Goal: Task Accomplishment & Management: Use online tool/utility

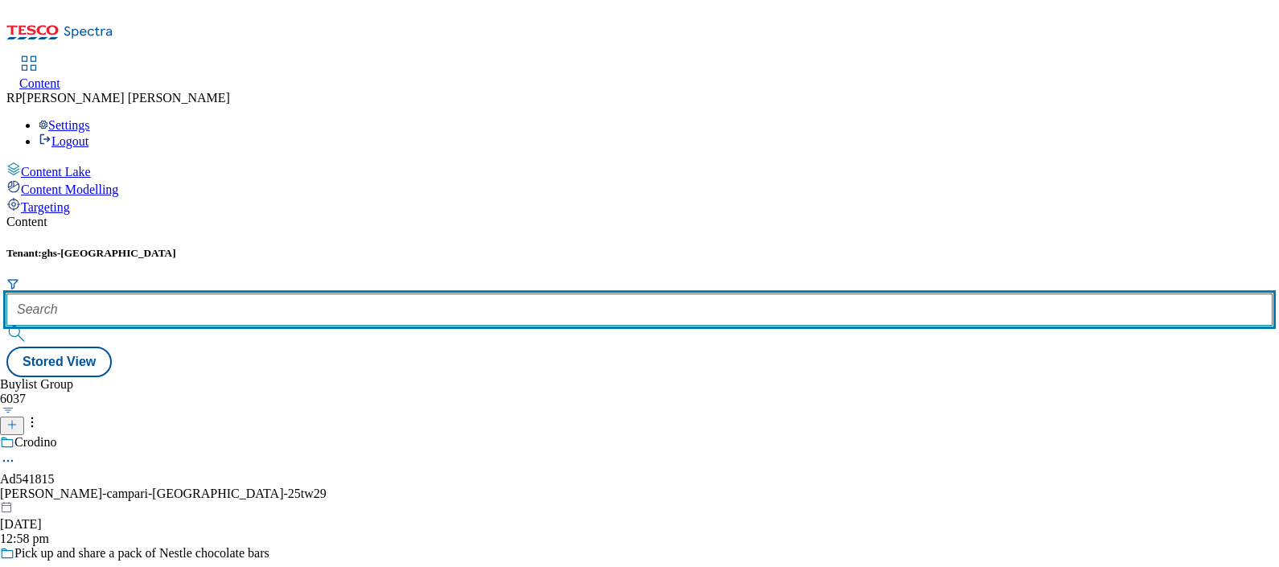
click at [369, 294] on input "text" at bounding box center [639, 310] width 1266 height 32
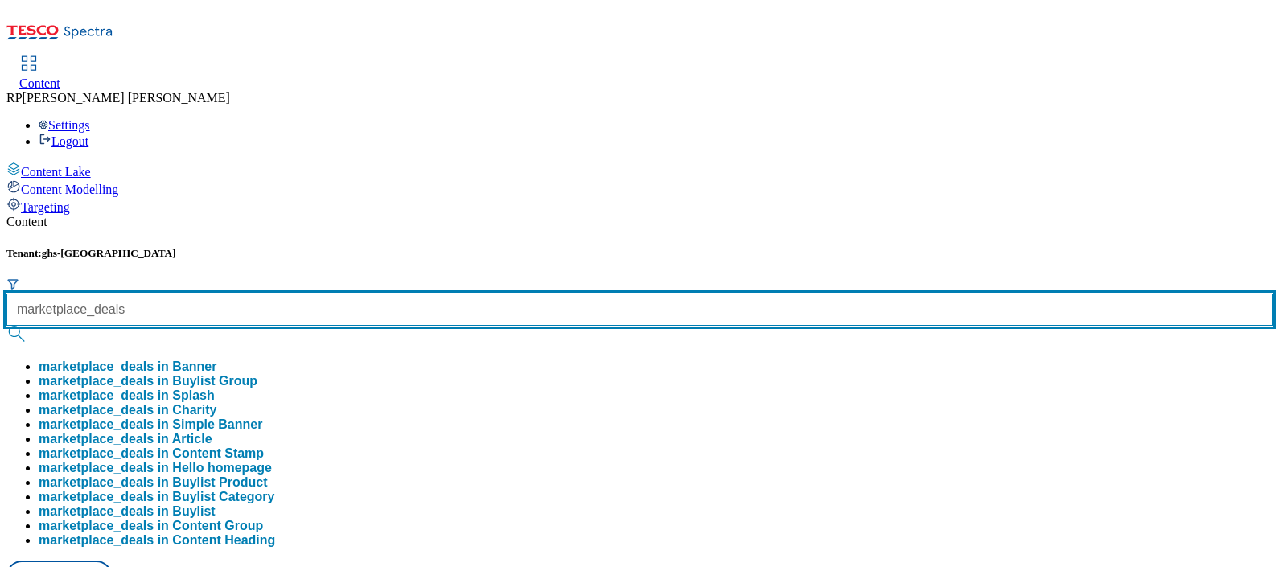
type input "marketplace_deals"
click at [6, 326] on button "submit" at bounding box center [17, 334] width 23 height 16
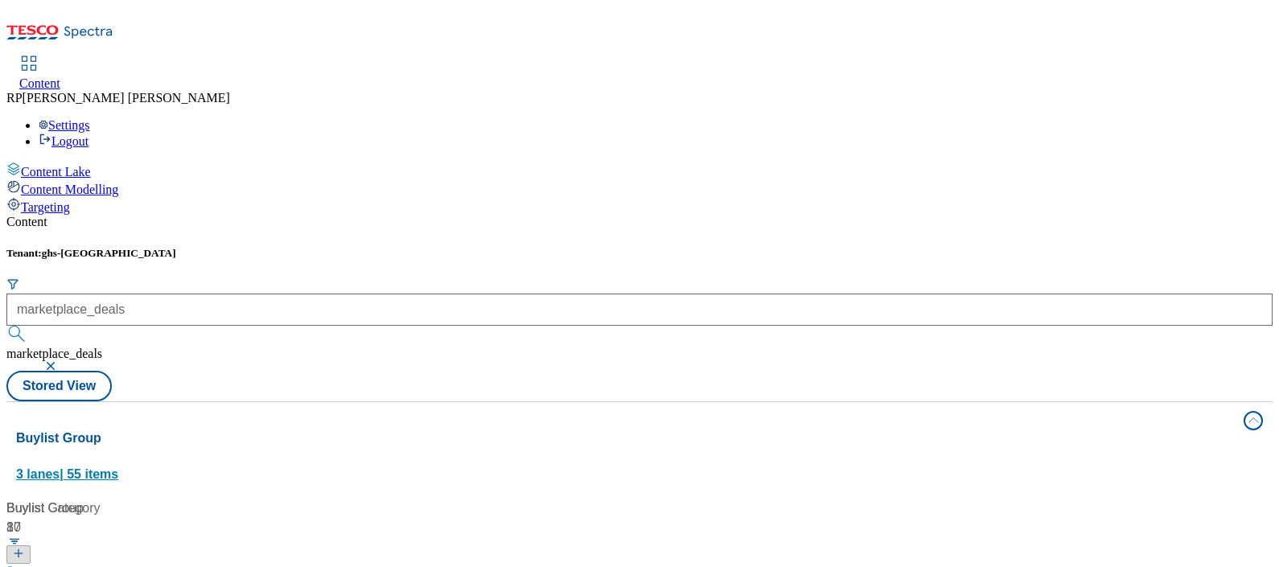
click at [804, 429] on div "Buylist Group 3 lanes | 55 items" at bounding box center [625, 457] width 1218 height 56
click at [373, 429] on div "Buylist Group 3 lanes | 55 items" at bounding box center [625, 457] width 1218 height 56
click at [128, 565] on div "Marketplace Deals" at bounding box center [74, 574] width 107 height 19
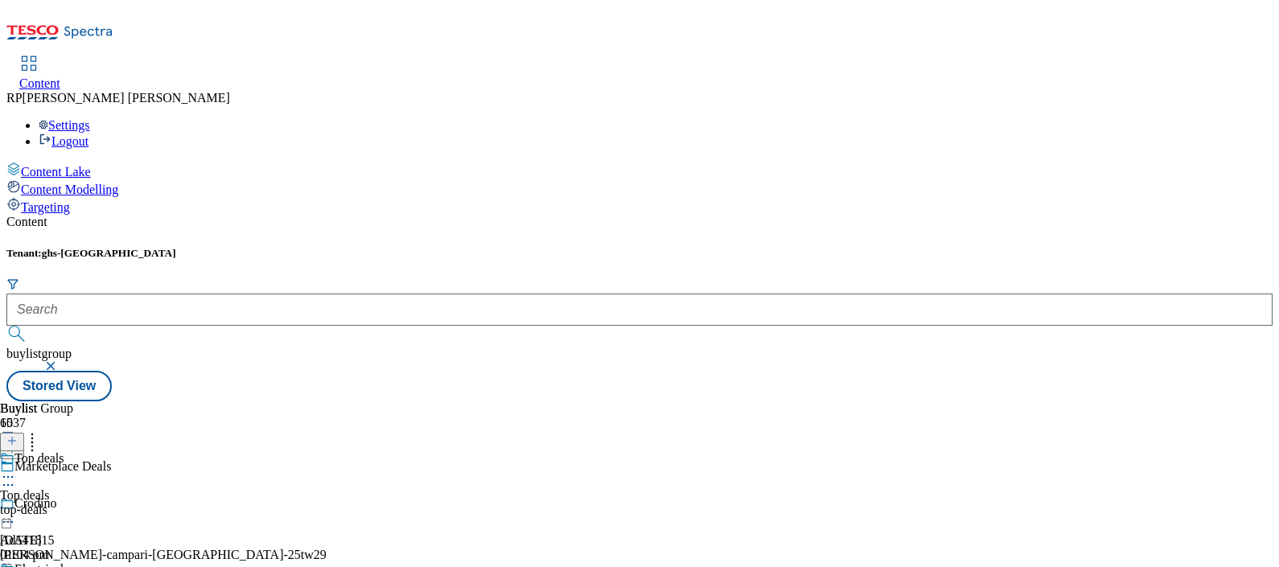
scroll to position [1306, 0]
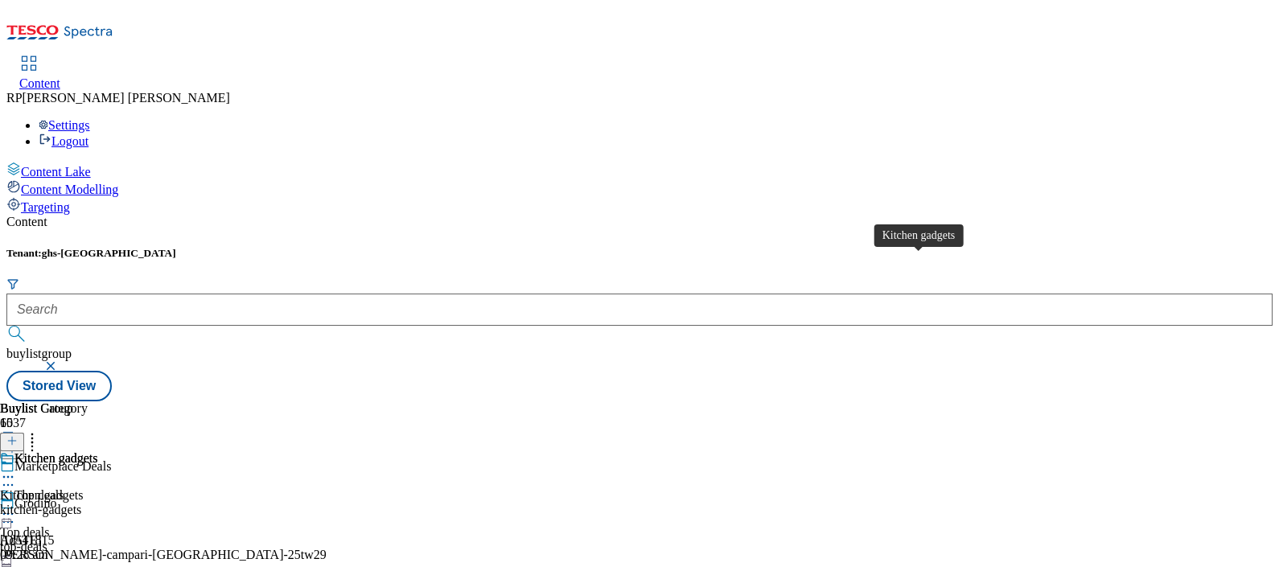
click at [98, 451] on div "Kitchen gadgets" at bounding box center [56, 458] width 84 height 14
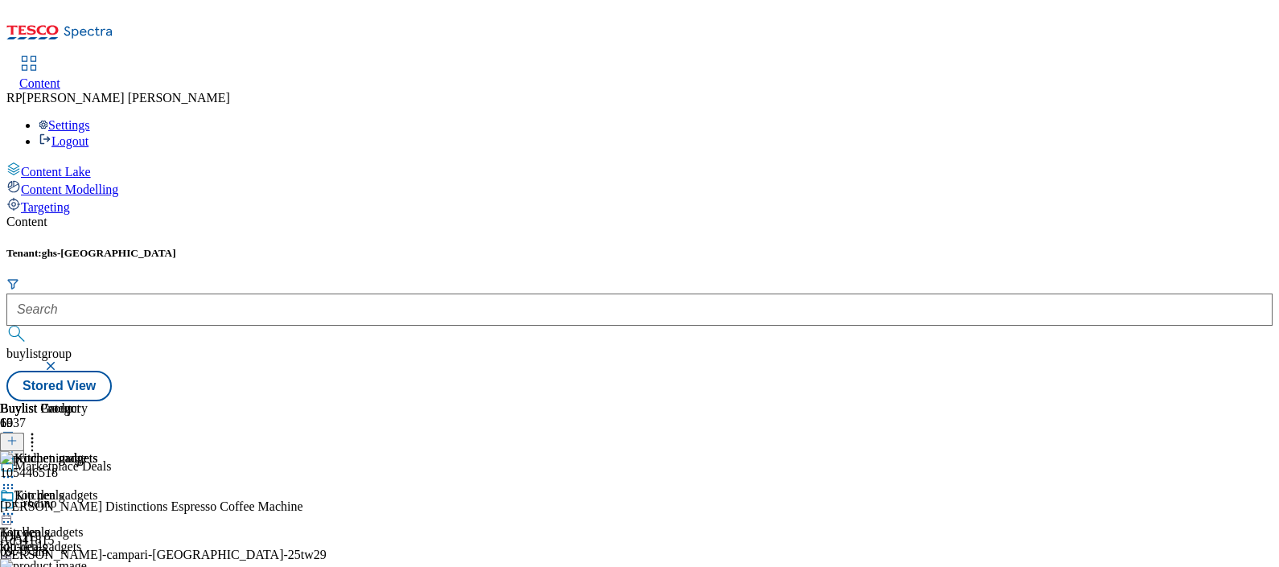
click at [16, 506] on icon at bounding box center [8, 514] width 16 height 16
click at [98, 557] on div "Kitchen gadgets Kitchen gadgets kitchen-gadgets 13 Aug 2025 09:28 am" at bounding box center [49, 543] width 98 height 111
drag, startPoint x: 870, startPoint y: 566, endPoint x: 985, endPoint y: 556, distance: 115.5
click at [98, 556] on div "Kitchen gadgets Kitchen gadgets kitchen-gadgets 13 Aug 2025 09:28 am" at bounding box center [49, 543] width 98 height 111
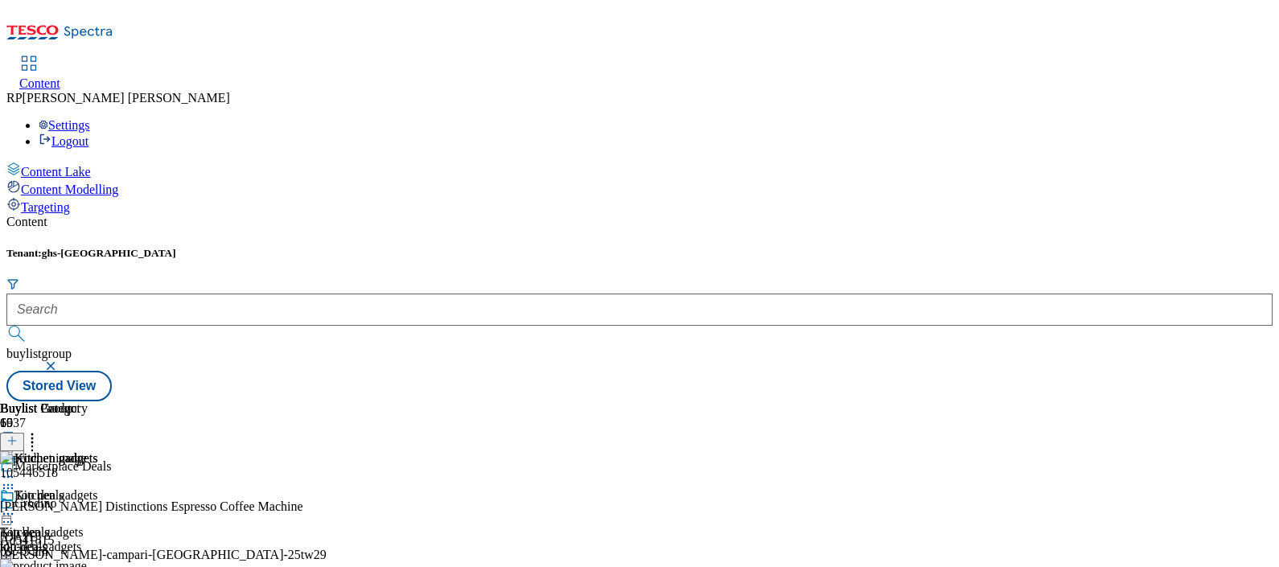
drag, startPoint x: 985, startPoint y: 556, endPoint x: 929, endPoint y: 451, distance: 119.1
click at [98, 488] on div "Kitchen gadgets Kitchen gadgets kitchen-gadgets 13 Aug 2025 09:28 am" at bounding box center [49, 543] width 98 height 111
click at [40, 430] on icon at bounding box center [32, 438] width 16 height 16
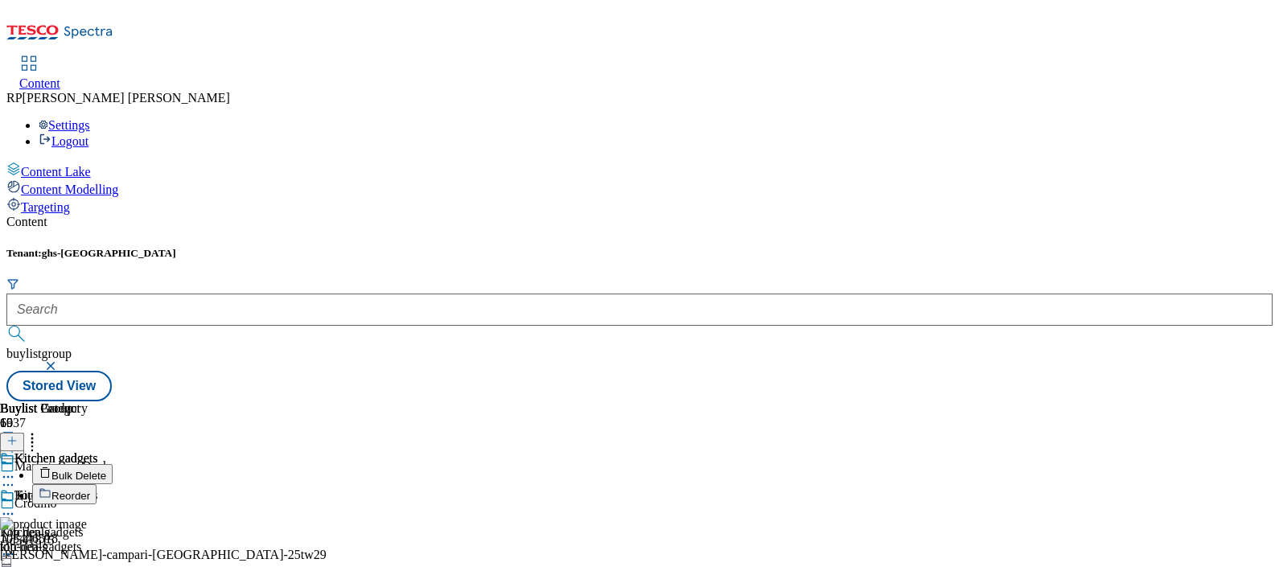
click at [90, 490] on span "Reorder" at bounding box center [70, 496] width 39 height 12
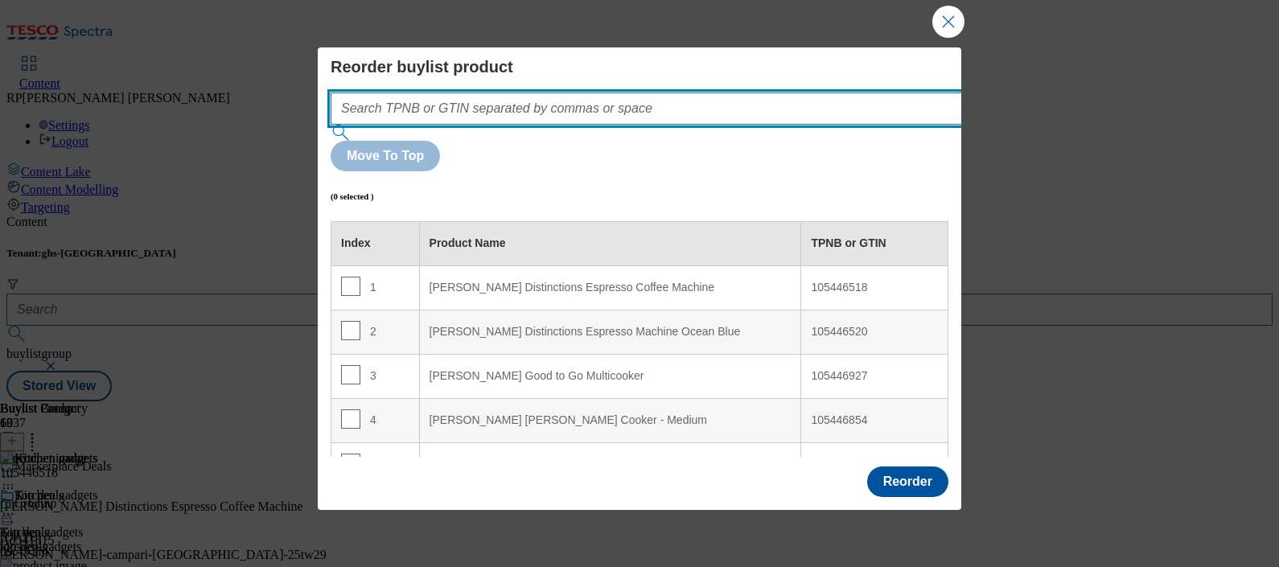
click at [617, 107] on input "Modal" at bounding box center [671, 109] width 680 height 32
paste input "106082913"
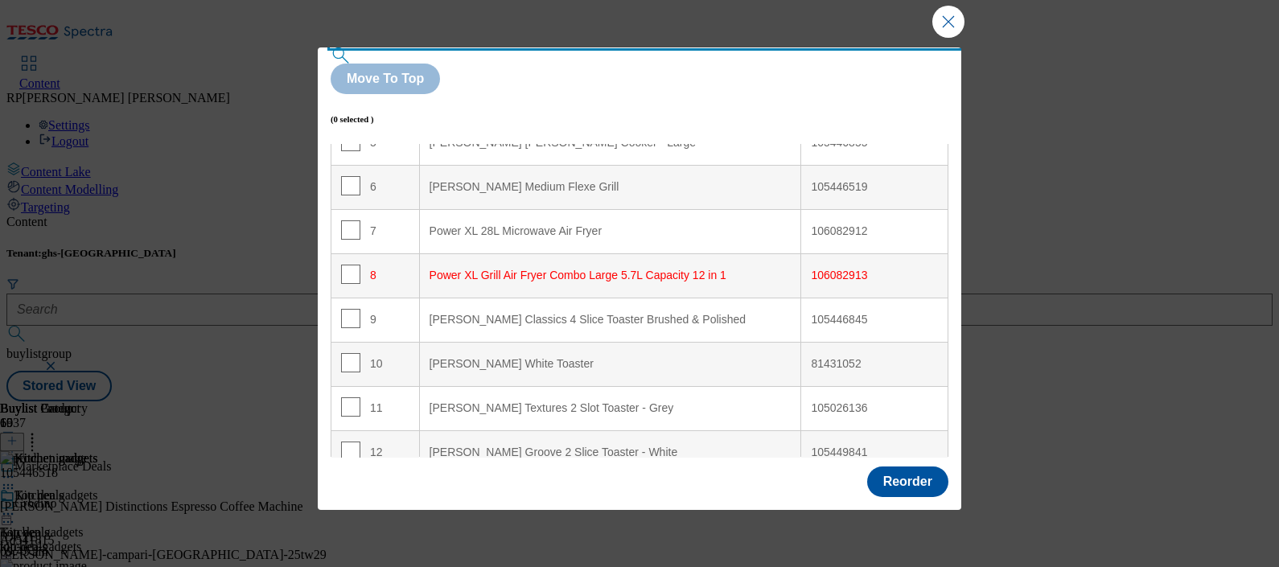
scroll to position [368, 0]
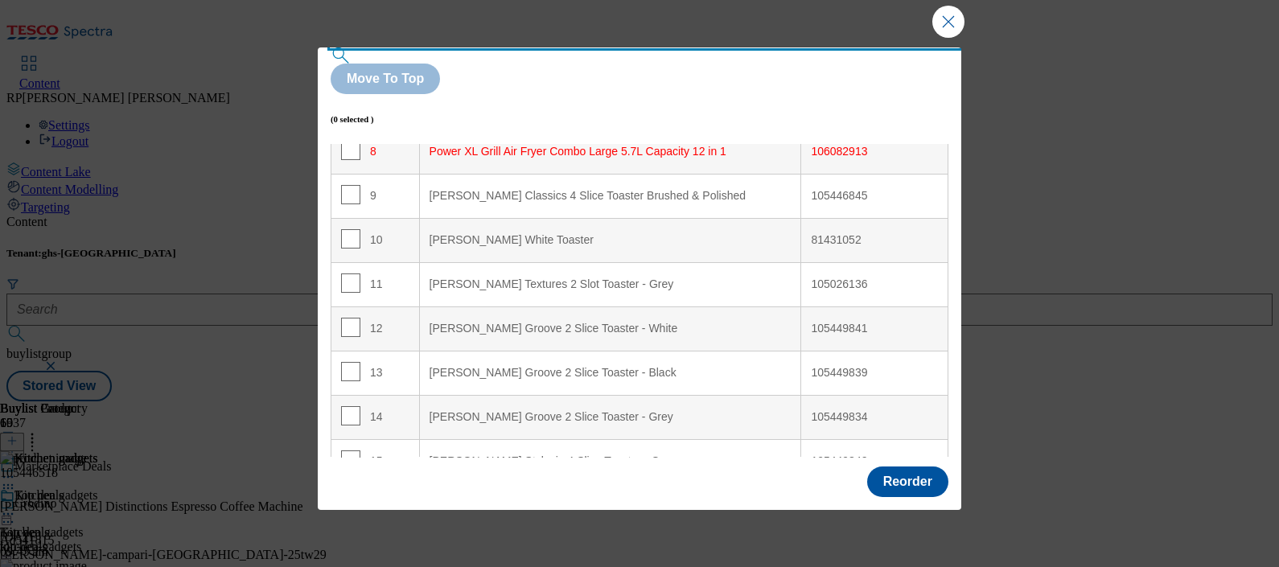
type input "106082913"
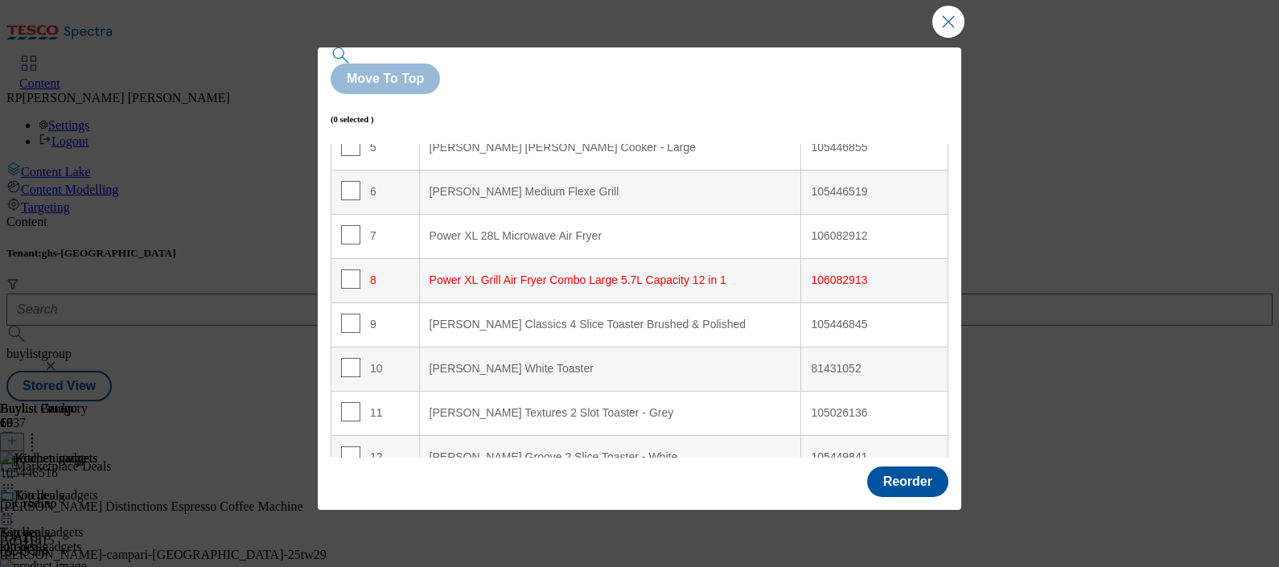
scroll to position [233, 0]
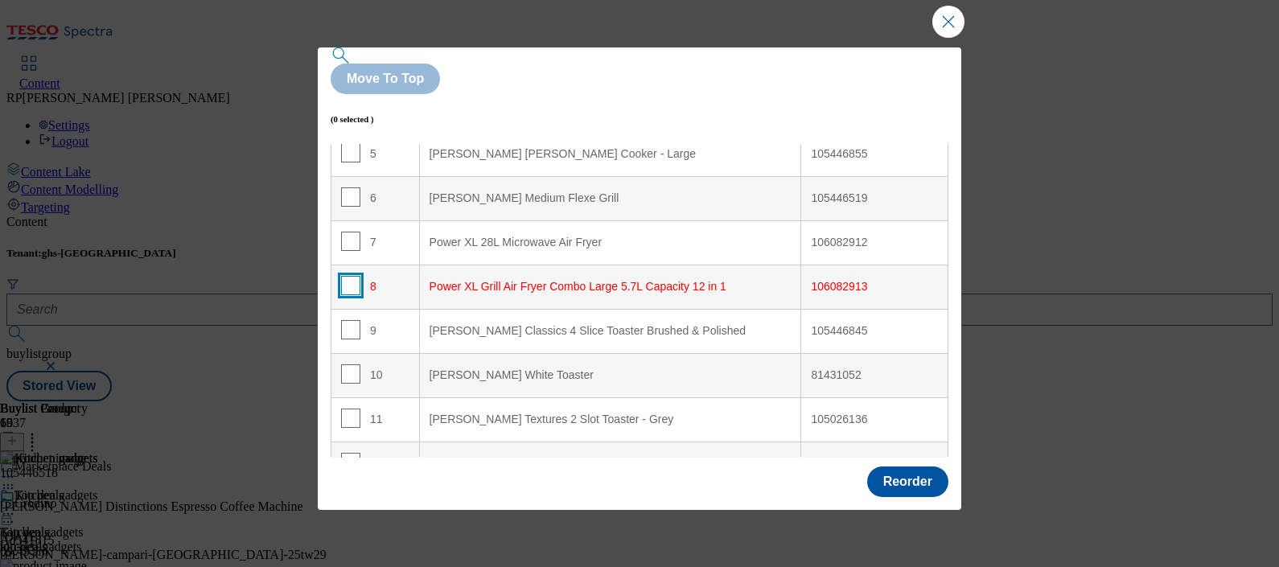
click at [350, 276] on input "Modal" at bounding box center [350, 285] width 19 height 19
checkbox input "true"
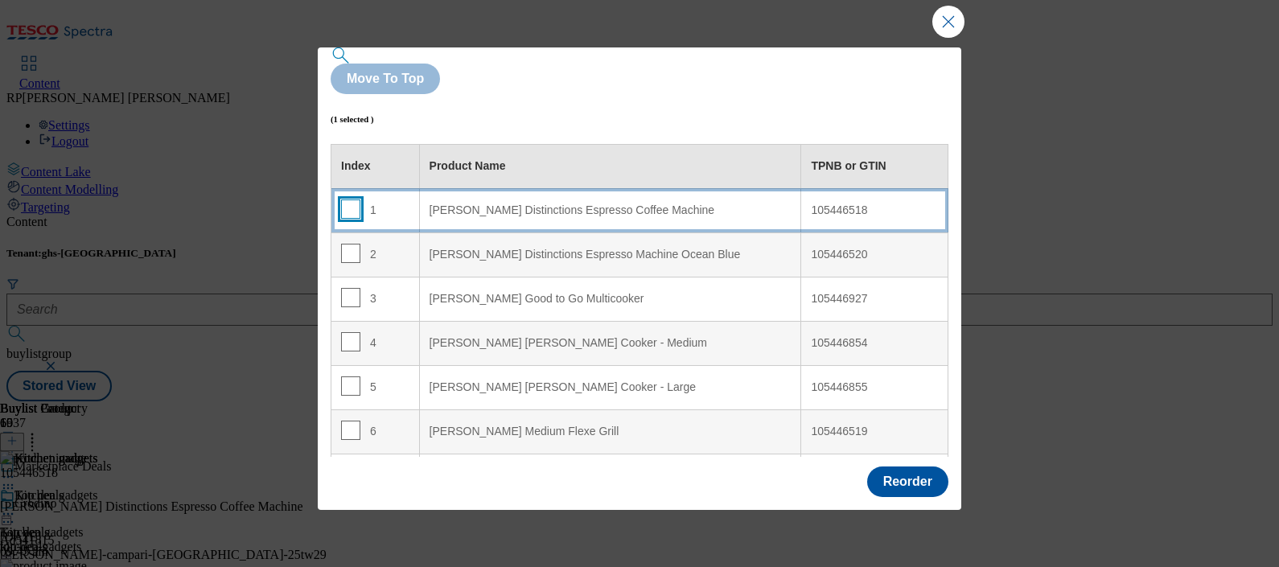
click at [352, 200] on input "Modal" at bounding box center [350, 209] width 19 height 19
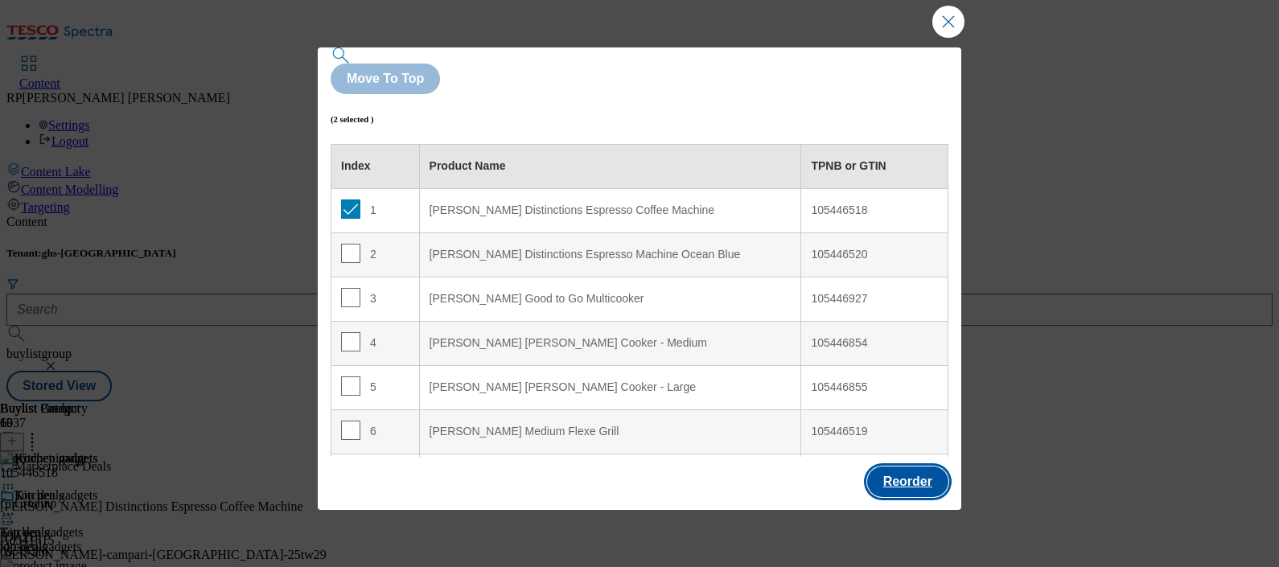
click at [928, 479] on button "Reorder" at bounding box center [907, 482] width 81 height 31
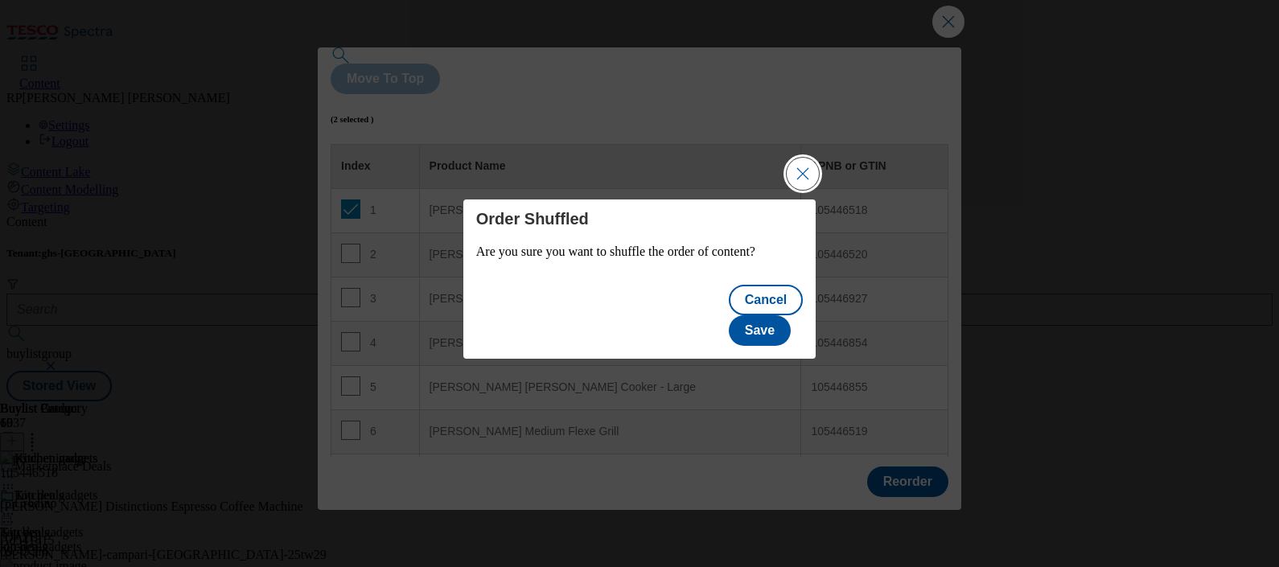
click at [806, 181] on button "Close Modal" at bounding box center [803, 174] width 32 height 32
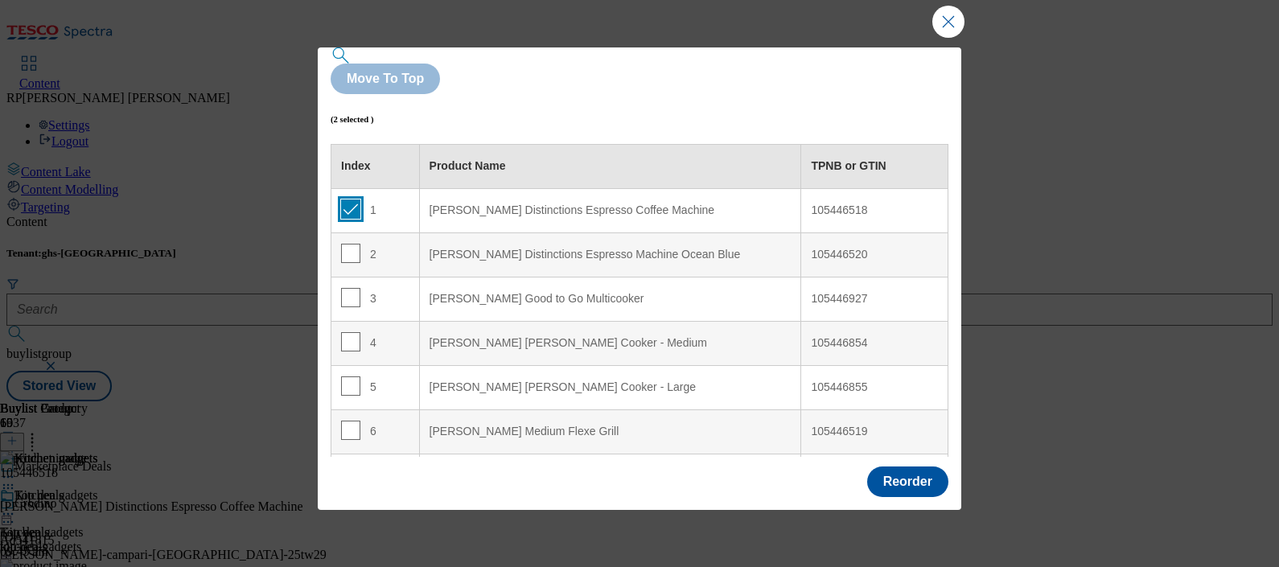
click at [344, 200] on input "Modal" at bounding box center [350, 209] width 19 height 19
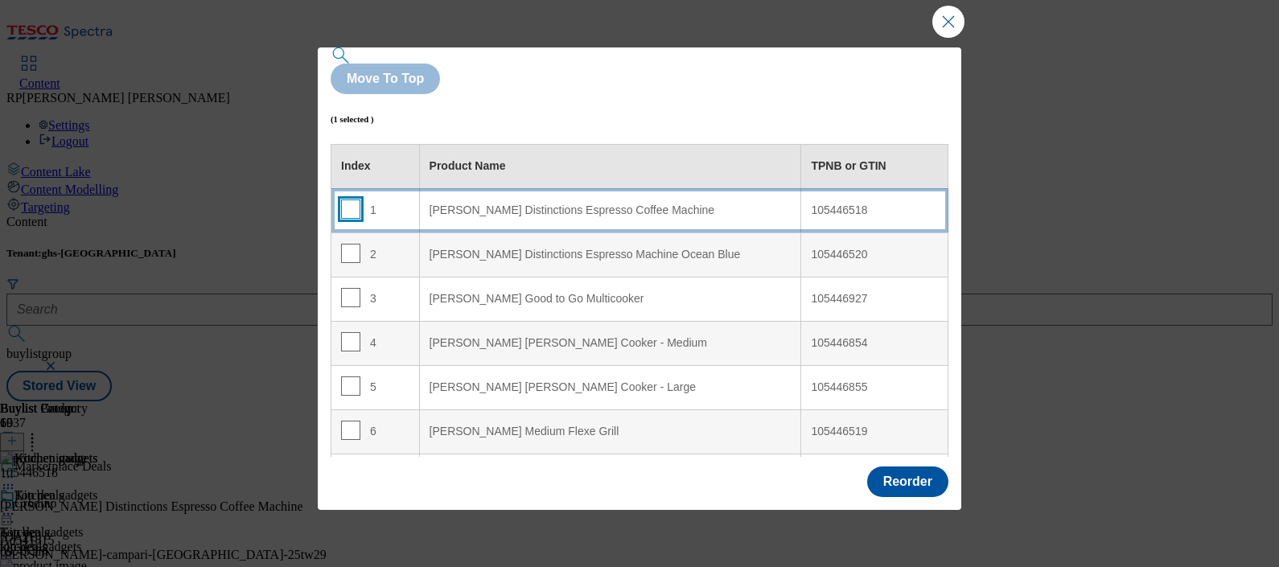
click at [346, 200] on input "Modal" at bounding box center [350, 209] width 19 height 19
checkbox input "true"
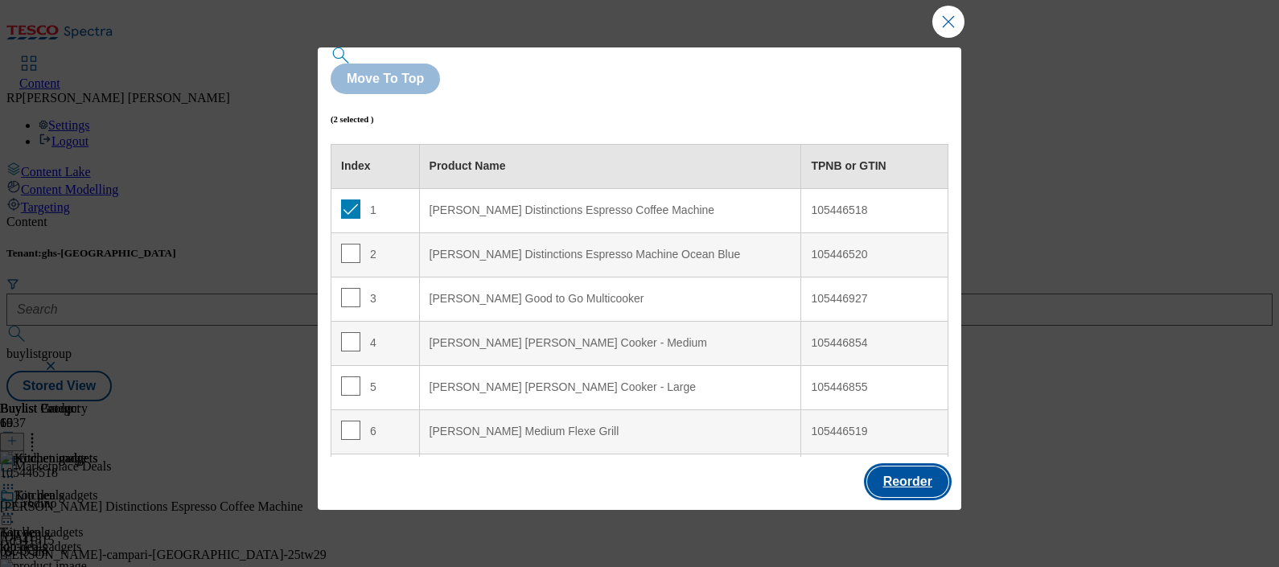
click at [918, 473] on button "Reorder" at bounding box center [907, 482] width 81 height 31
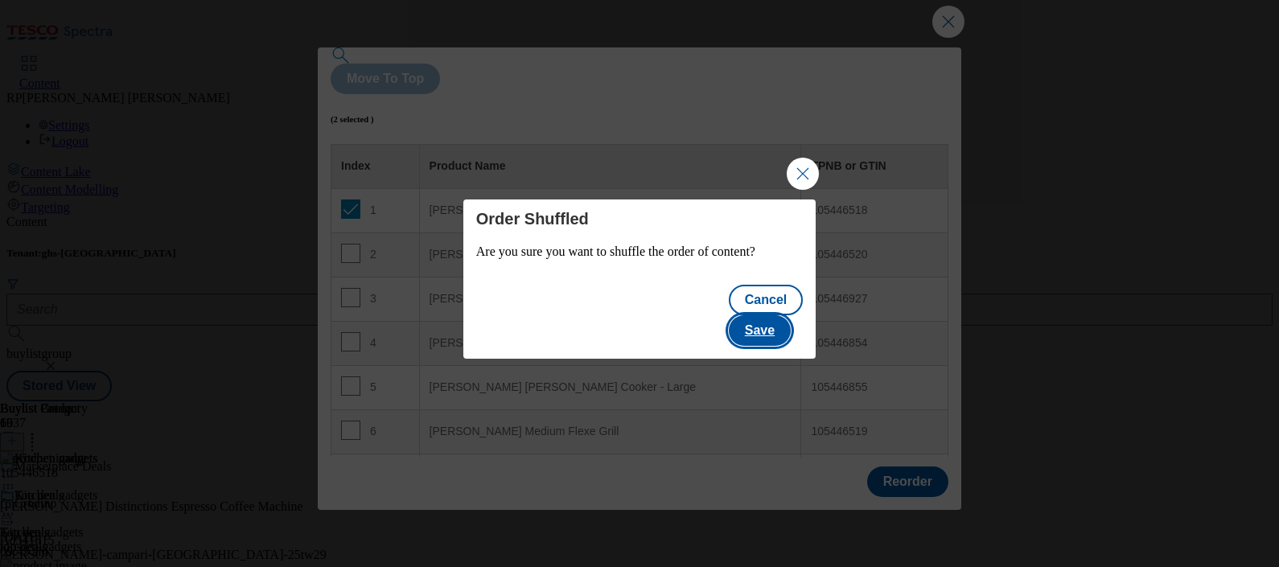
click at [776, 315] on button "Save" at bounding box center [760, 330] width 62 height 31
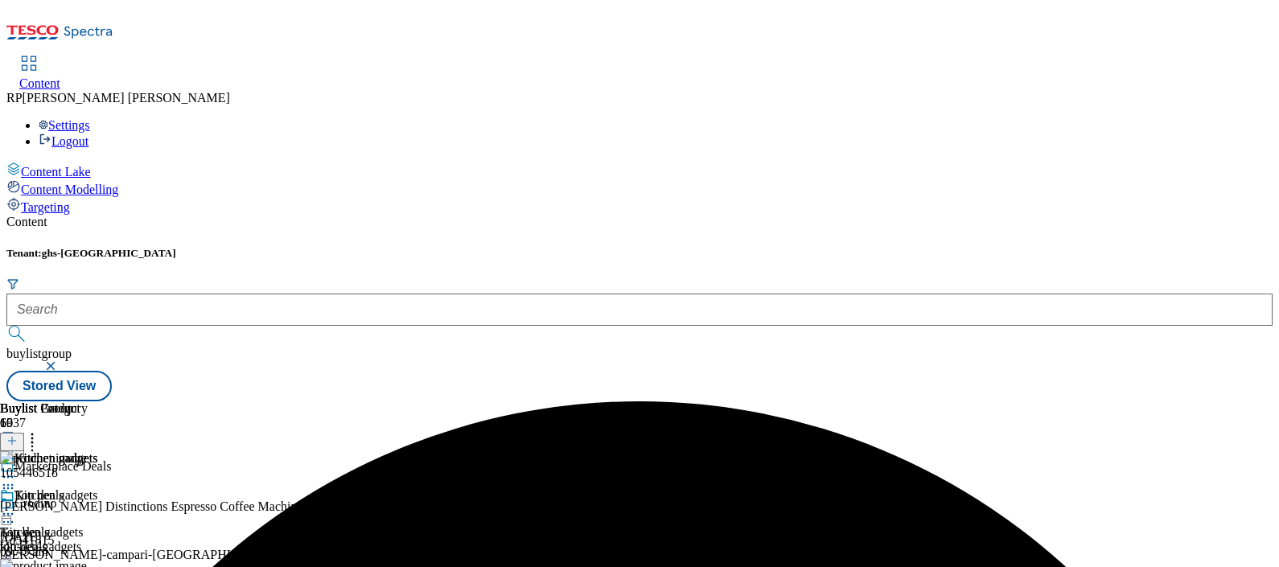
click at [16, 506] on icon at bounding box center [8, 514] width 16 height 16
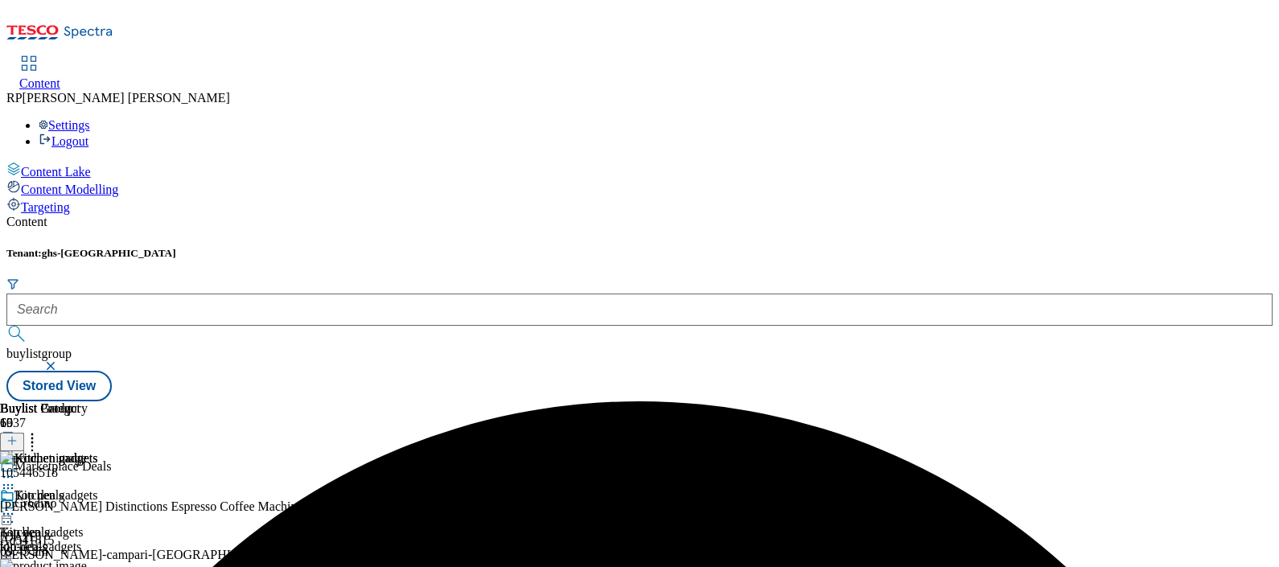
click at [16, 506] on icon at bounding box center [8, 514] width 16 height 16
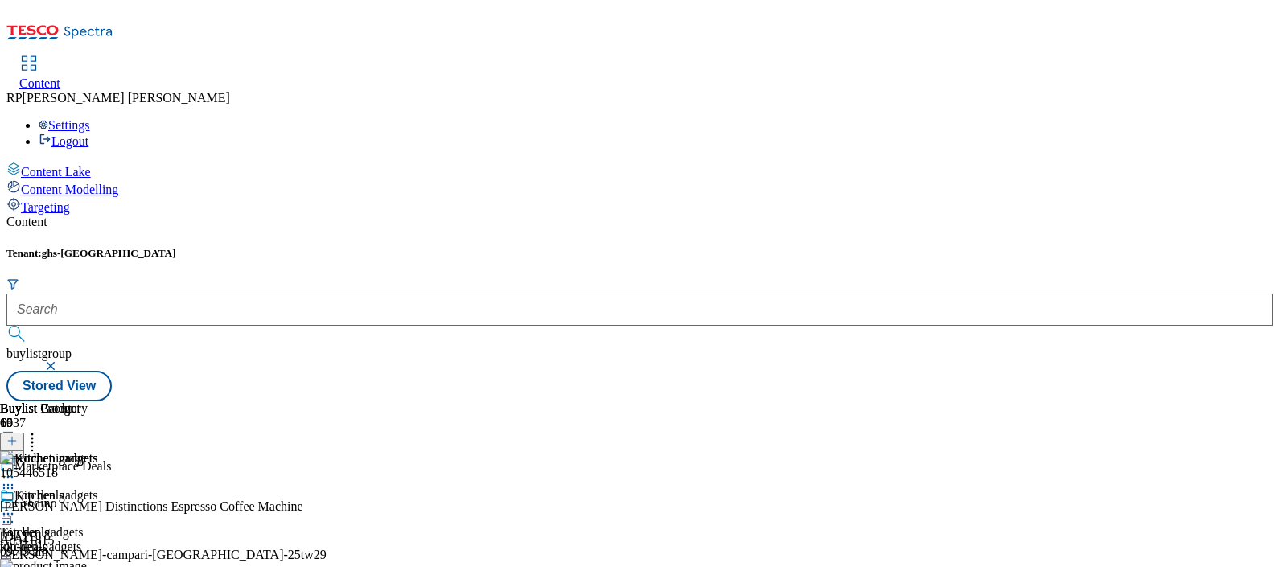
click at [98, 488] on div "Kitchen gadgets Kitchen gadgets kitchen-gadgets 26 Aug 2025 01:43 pm" at bounding box center [49, 543] width 98 height 111
click at [40, 430] on icon at bounding box center [32, 438] width 16 height 16
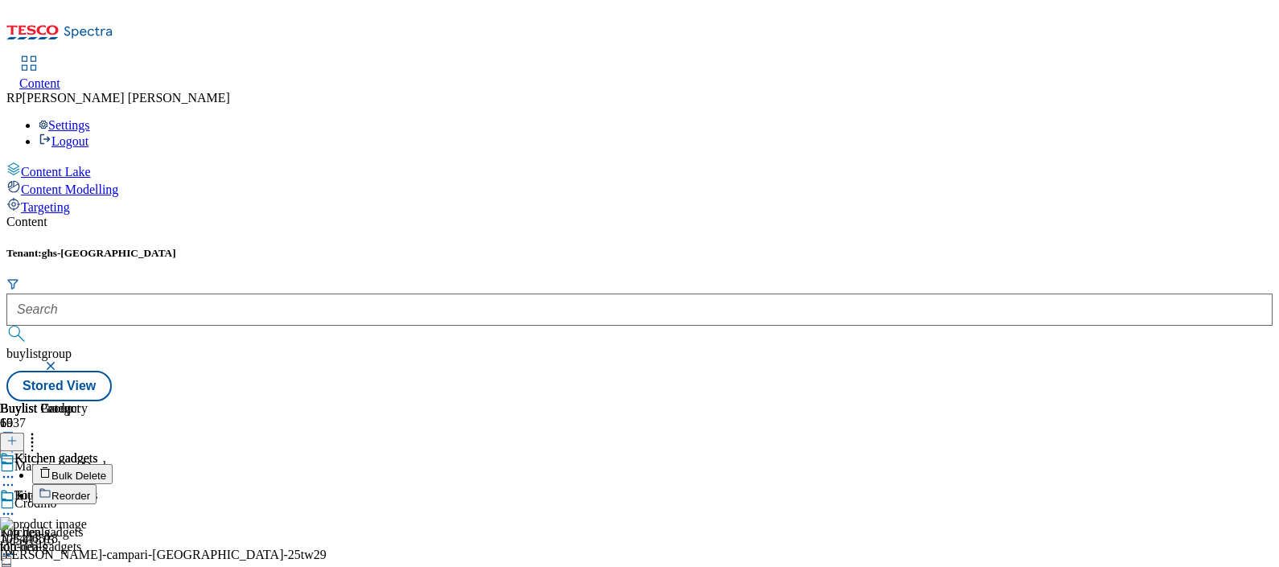
click at [90, 490] on span "Reorder" at bounding box center [70, 496] width 39 height 12
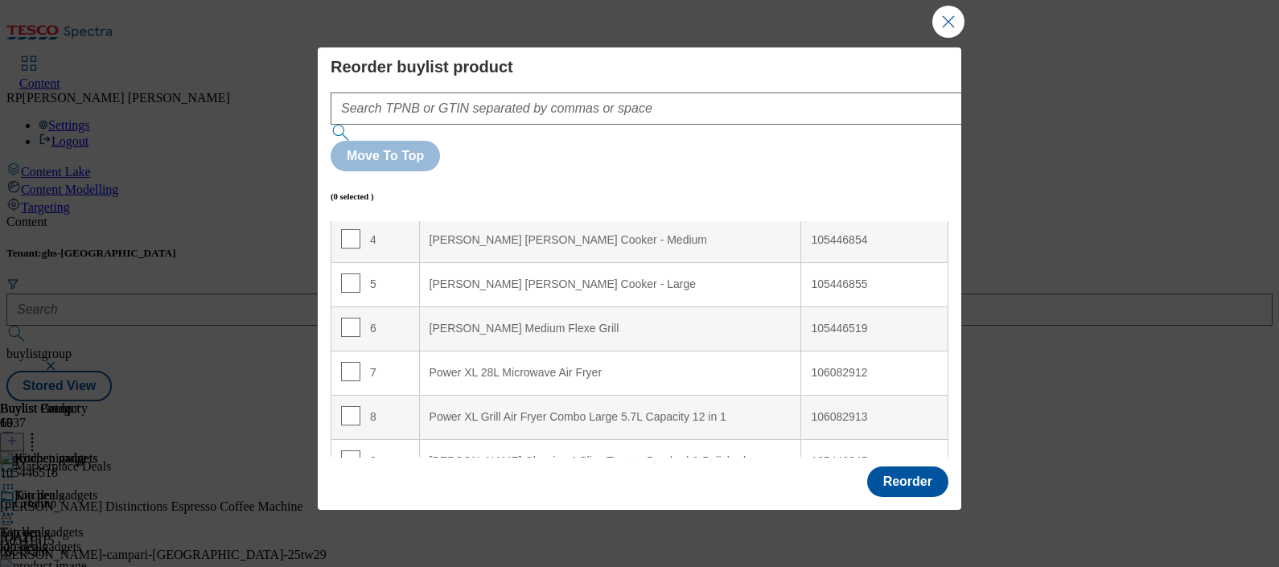
scroll to position [173, 0]
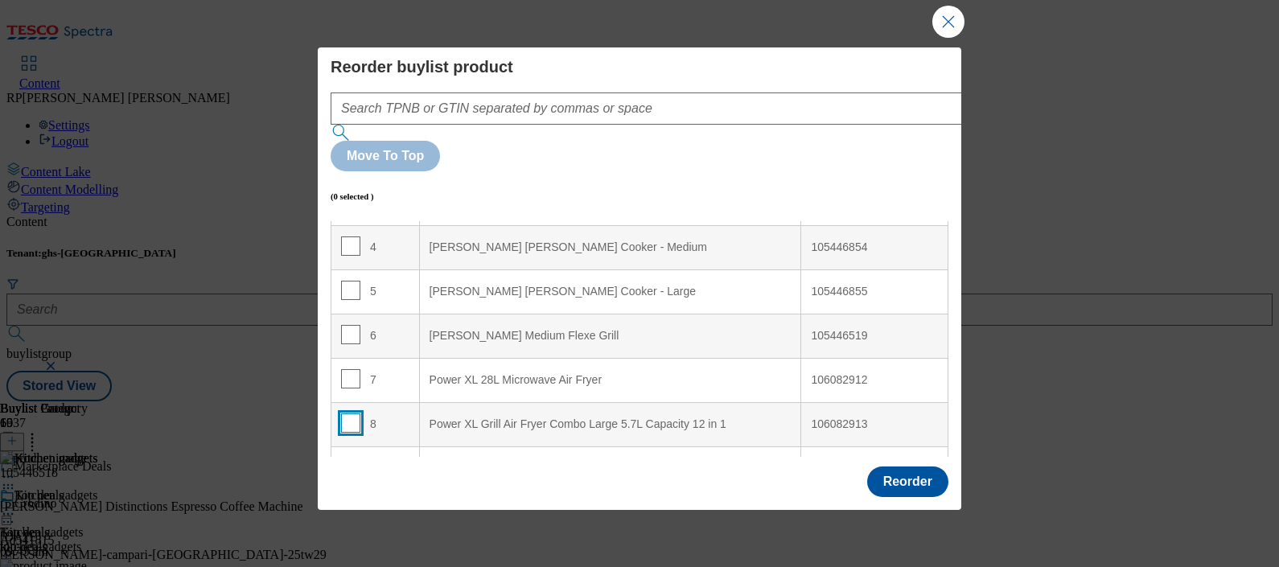
click at [351, 414] on input "Modal" at bounding box center [350, 423] width 19 height 19
checkbox input "true"
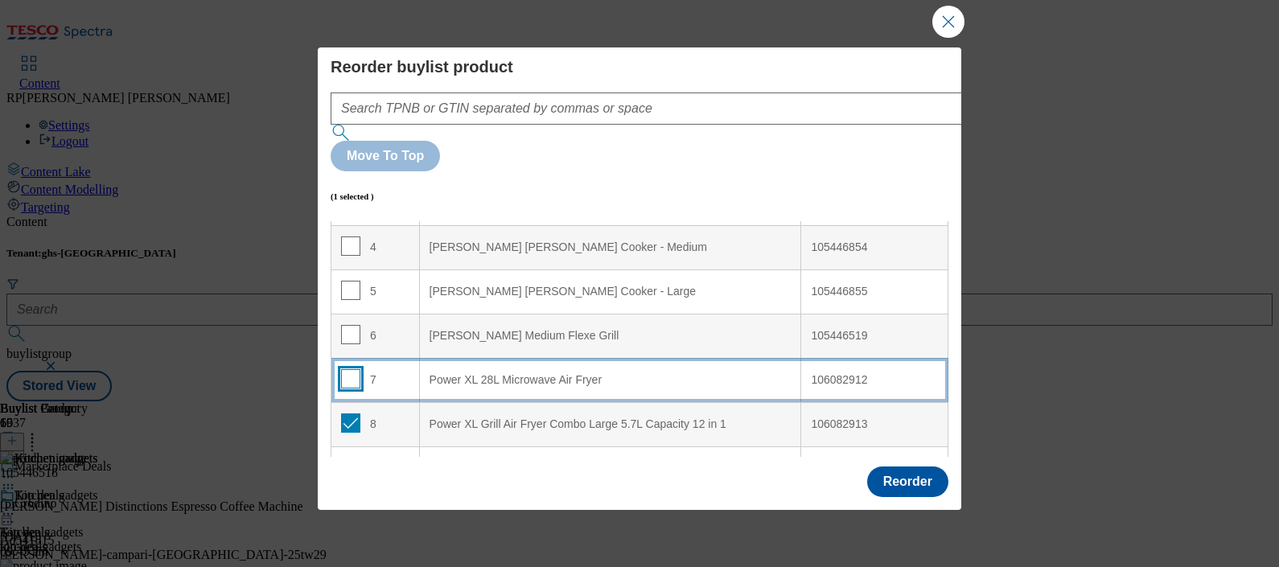
click at [350, 369] on input "Modal" at bounding box center [350, 378] width 19 height 19
checkbox input "true"
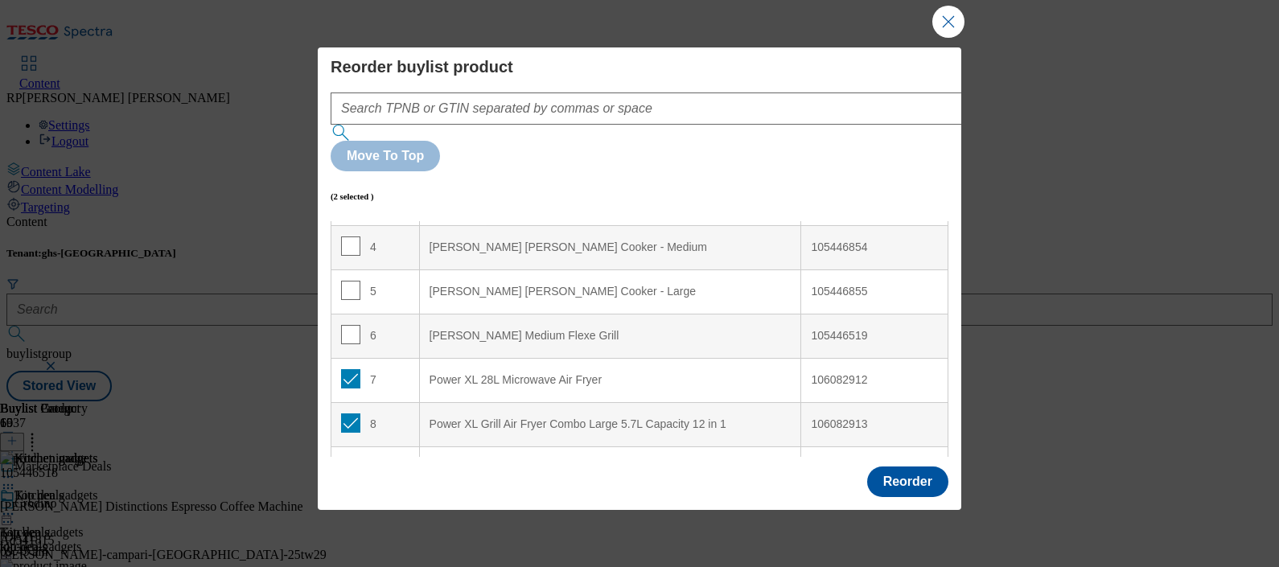
scroll to position [0, 0]
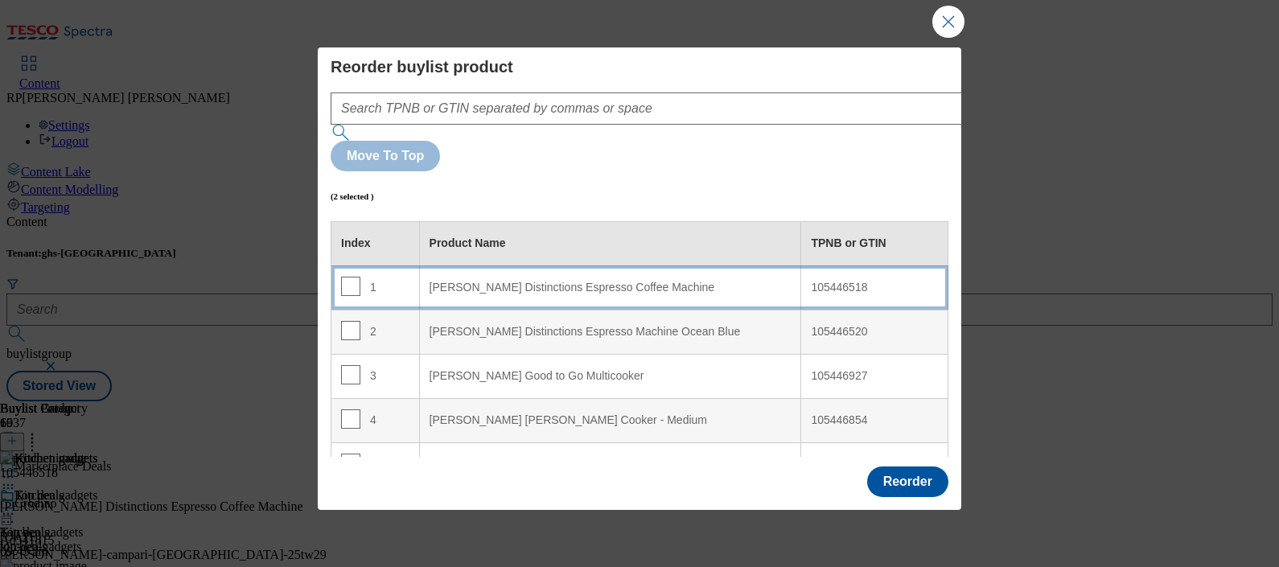
click at [467, 265] on Machine "Russell Hobbs Distinctions Espresso Coffee Machine" at bounding box center [610, 287] width 382 height 44
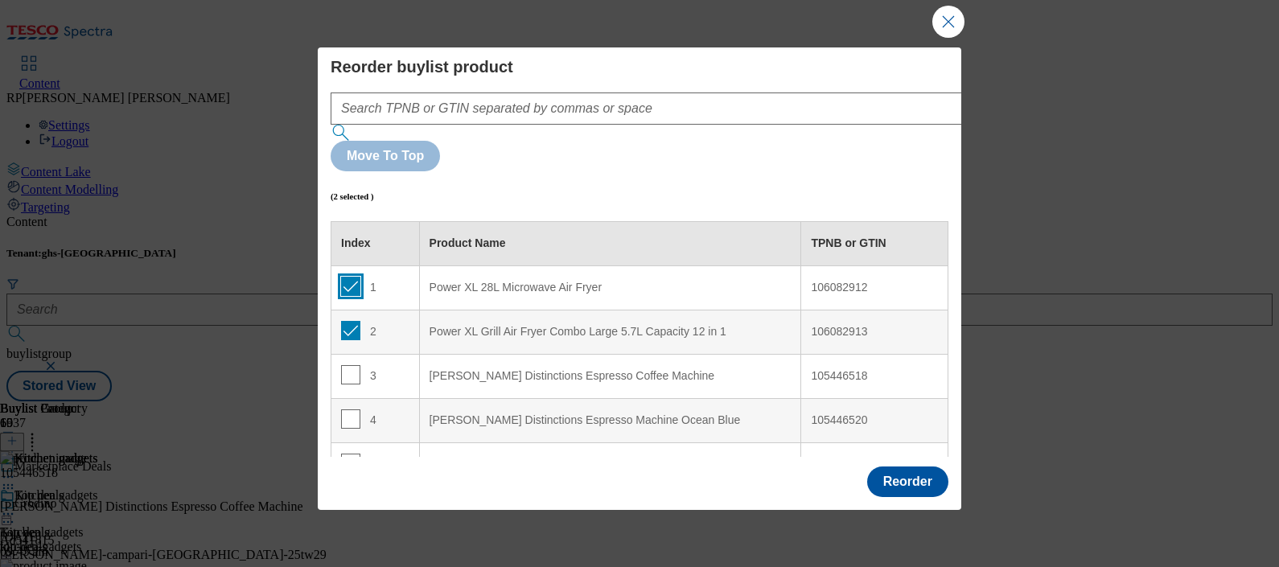
click at [348, 277] on input "Modal" at bounding box center [350, 286] width 19 height 19
checkbox input "false"
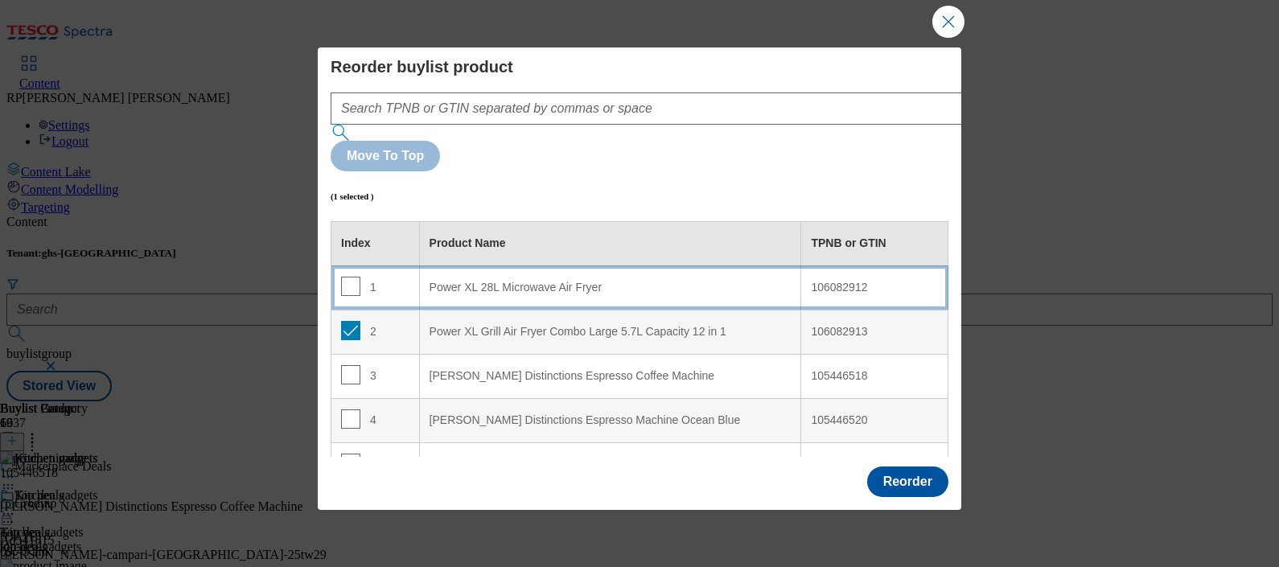
click at [551, 281] on div "Power XL 28L Microwave Air Fryer" at bounding box center [611, 288] width 362 height 14
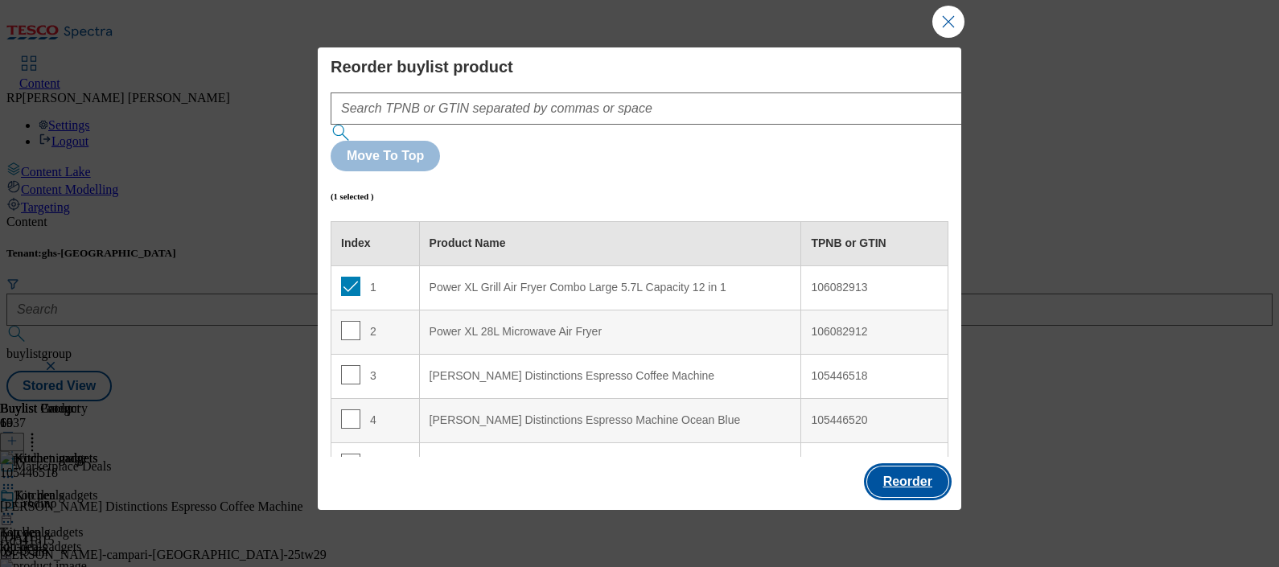
click at [893, 467] on button "Reorder" at bounding box center [907, 482] width 81 height 31
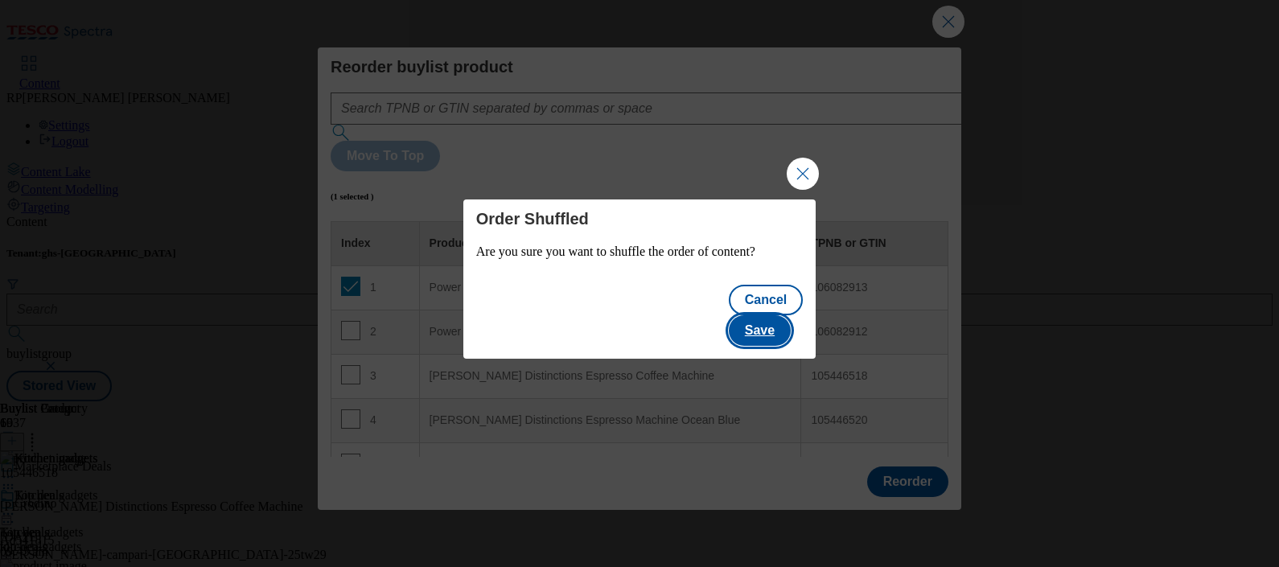
click at [784, 315] on button "Save" at bounding box center [760, 330] width 62 height 31
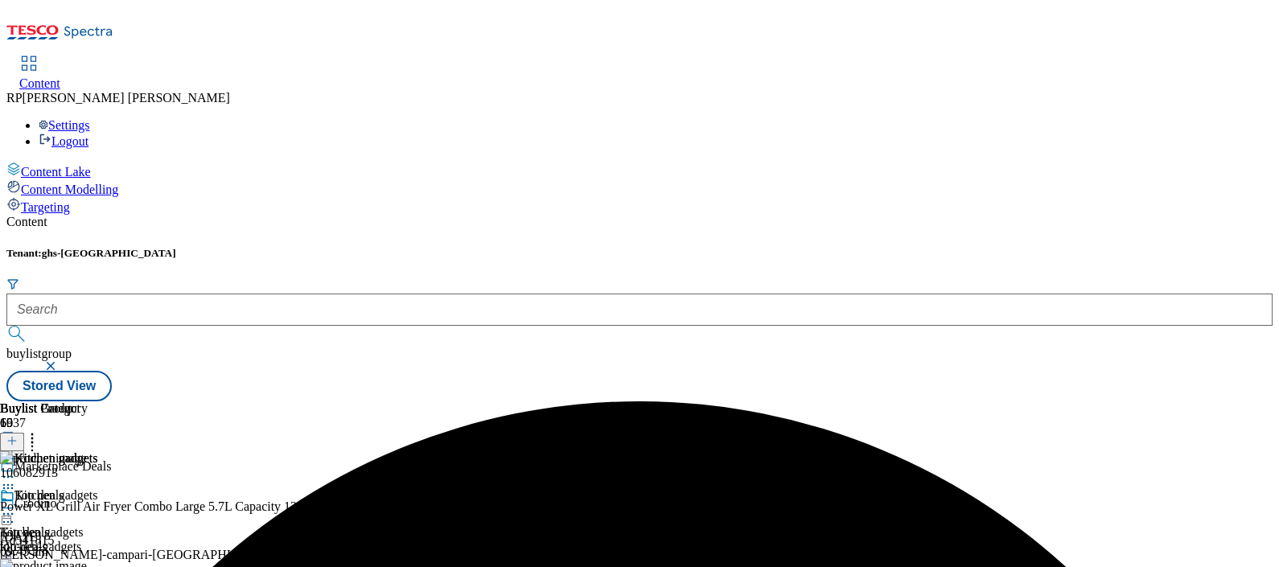
click at [16, 506] on icon at bounding box center [8, 514] width 16 height 16
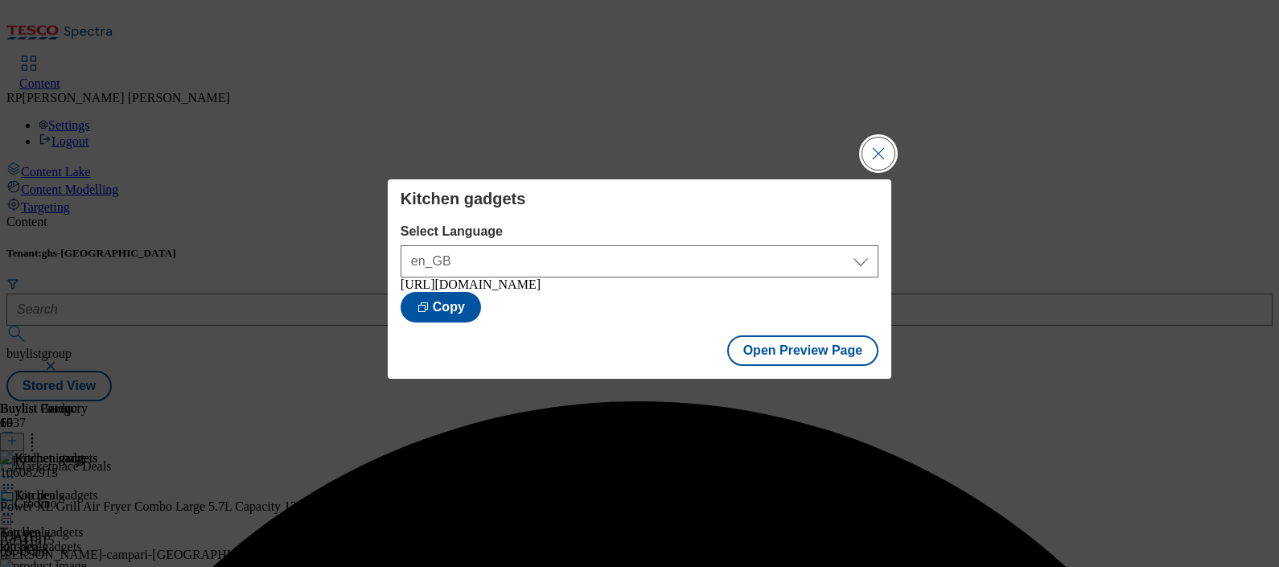
click at [887, 138] on button "Close Modal" at bounding box center [878, 154] width 32 height 32
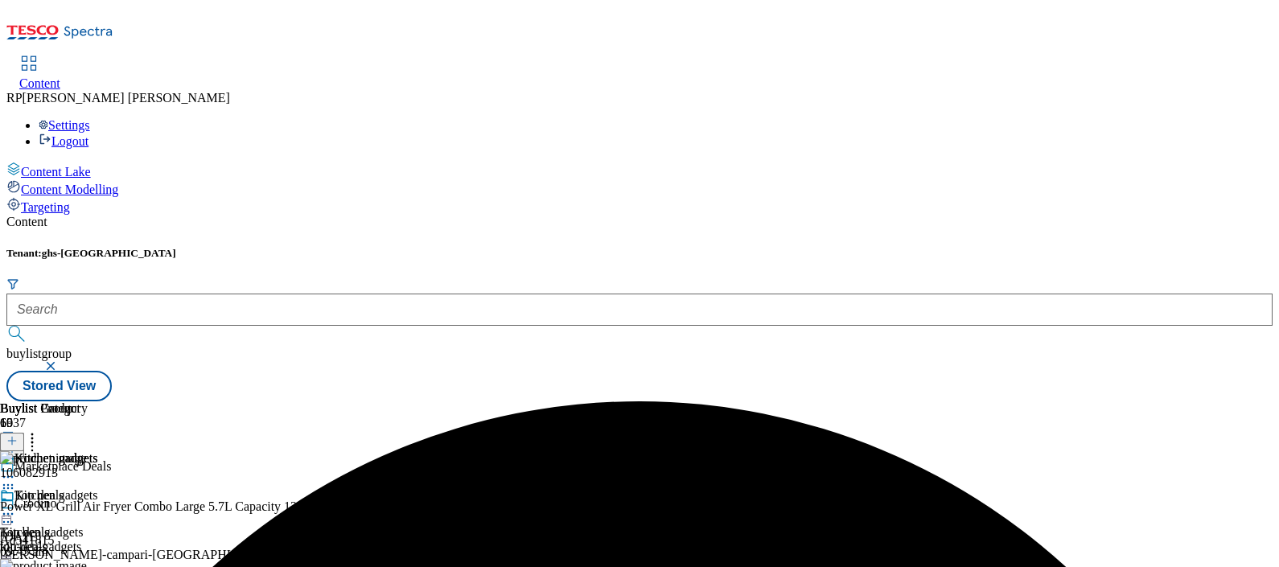
click at [16, 506] on icon at bounding box center [8, 514] width 16 height 16
